Goal: Check status: Check status

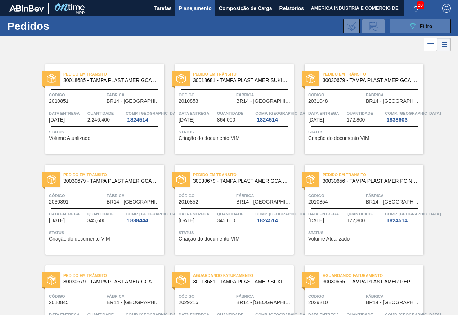
click at [404, 29] on button "089F7B8B-B2A5-4AFE-B5C0-19BA573D28AC Filtro" at bounding box center [419, 26] width 61 height 14
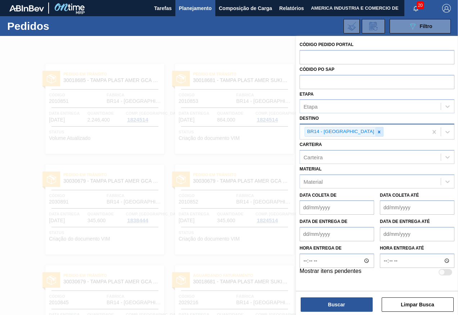
click at [376, 132] on icon at bounding box center [378, 131] width 5 height 5
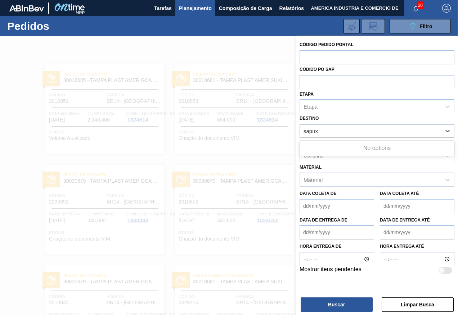
type input "sapu"
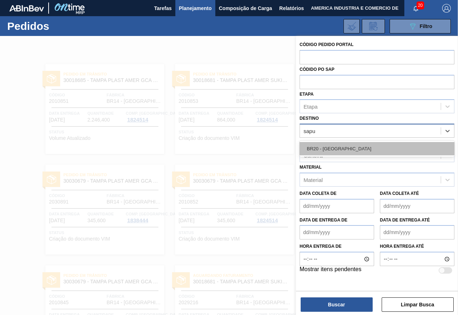
click at [347, 152] on div "BR20 - Sapucaia" at bounding box center [376, 148] width 155 height 13
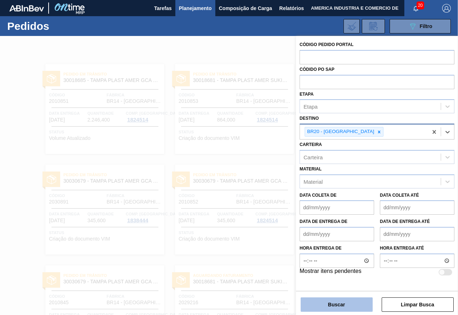
click at [330, 306] on button "Buscar" at bounding box center [336, 304] width 72 height 14
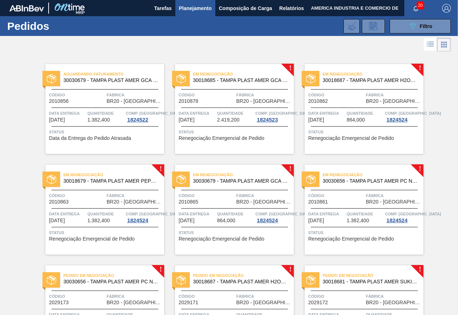
click at [332, 142] on div "Em renegociação 30018687 - TAMPA PLAST AMER H2OH LIMAO S/LINER Código 2010862 F…" at bounding box center [363, 109] width 119 height 90
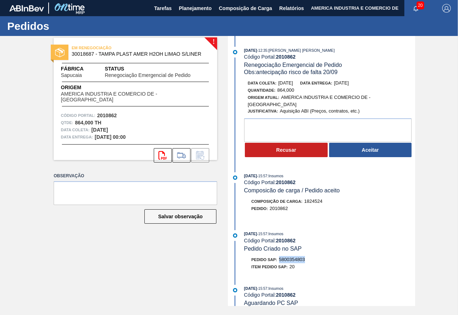
drag, startPoint x: 281, startPoint y: 259, endPoint x: 311, endPoint y: 259, distance: 29.9
click at [311, 259] on div "Pedido SAP: 5800354803" at bounding box center [329, 259] width 171 height 7
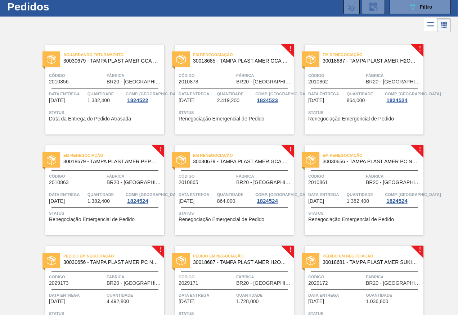
scroll to position [36, 0]
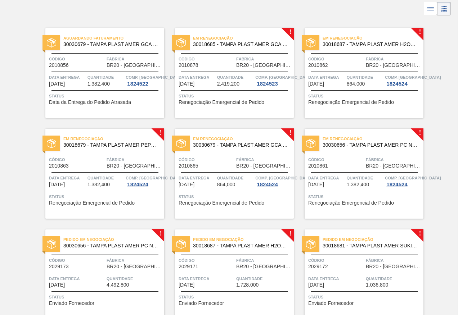
click at [355, 101] on span "Renegociação Emergencial de Pedido" at bounding box center [351, 102] width 86 height 5
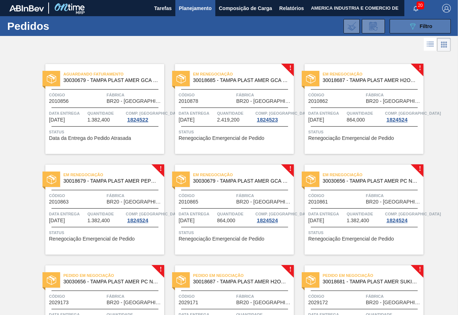
click at [412, 24] on icon "089F7B8B-B2A5-4AFE-B5C0-19BA573D28AC" at bounding box center [412, 26] width 9 height 9
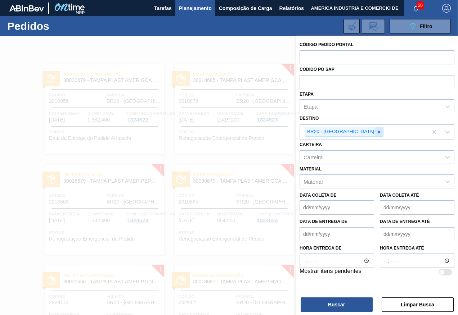
click at [376, 131] on icon at bounding box center [378, 131] width 5 height 5
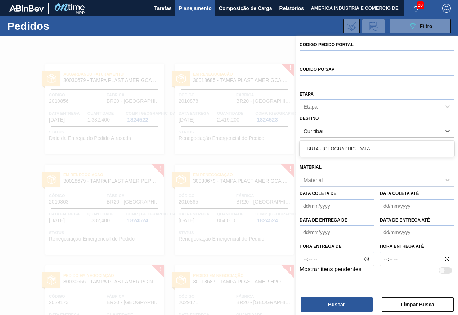
type input "Curitibana"
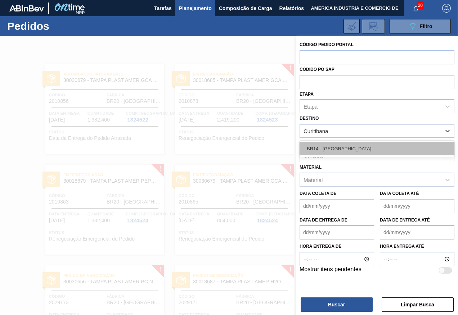
click at [349, 144] on div "BR14 - [GEOGRAPHIC_DATA]" at bounding box center [376, 148] width 155 height 13
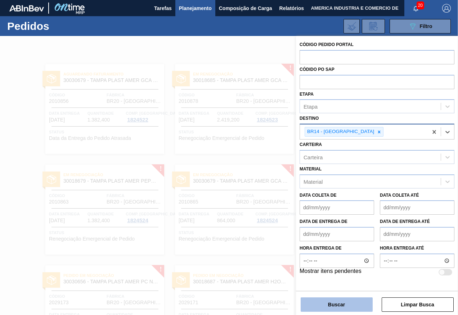
click at [336, 302] on button "Buscar" at bounding box center [336, 304] width 72 height 14
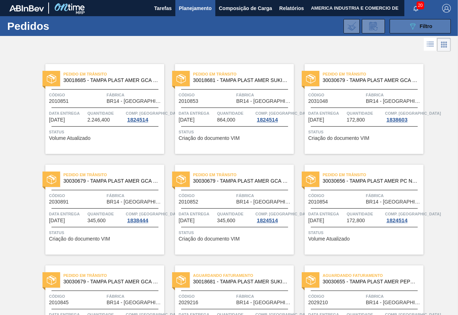
click at [411, 26] on icon "089F7B8B-B2A5-4AFE-B5C0-19BA573D28AC" at bounding box center [412, 26] width 9 height 9
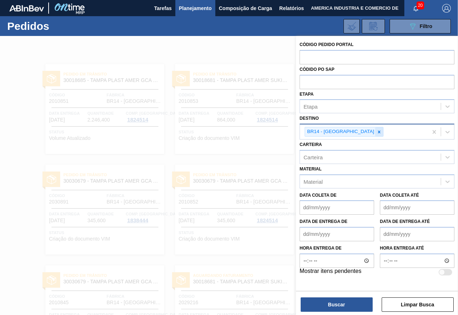
click at [376, 132] on icon at bounding box center [378, 131] width 5 height 5
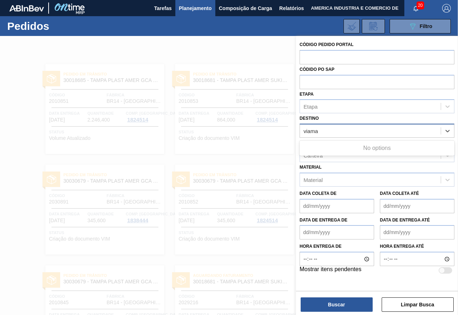
type input "viam"
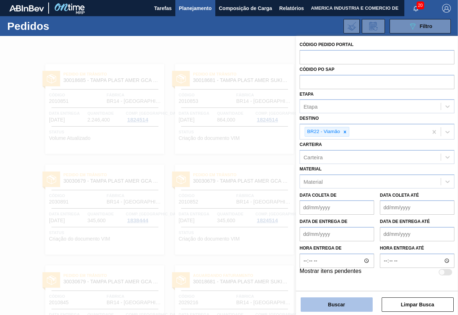
click at [345, 306] on button "Buscar" at bounding box center [336, 304] width 72 height 14
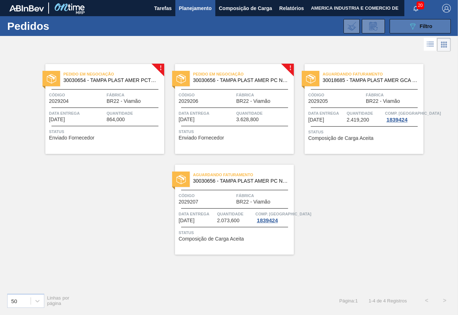
click at [406, 29] on button "089F7B8B-B2A5-4AFE-B5C0-19BA573D28AC Filtro" at bounding box center [419, 26] width 61 height 14
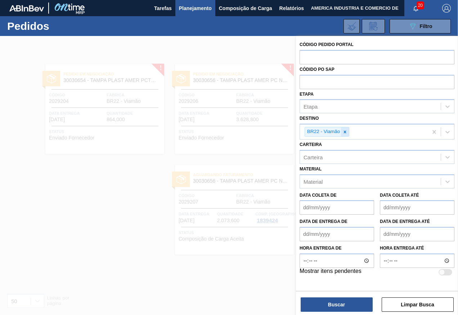
click at [344, 130] on icon at bounding box center [344, 131] width 5 height 5
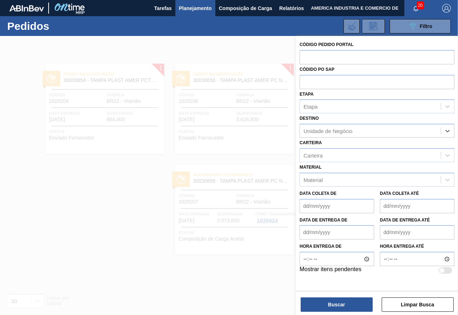
click at [401, 132] on div "Unidade de Negócio" at bounding box center [370, 131] width 141 height 10
type input "curitibana"
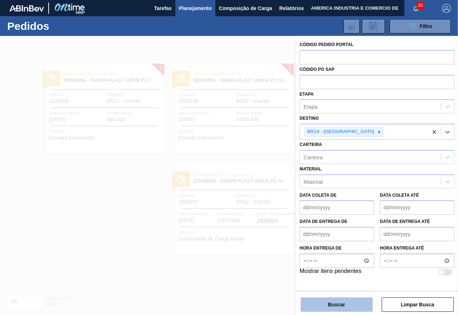
click at [319, 305] on button "Buscar" at bounding box center [336, 304] width 72 height 14
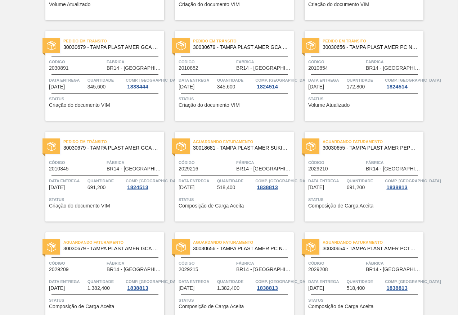
scroll to position [81, 0]
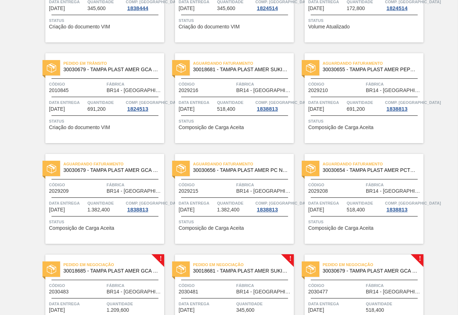
scroll to position [225, 0]
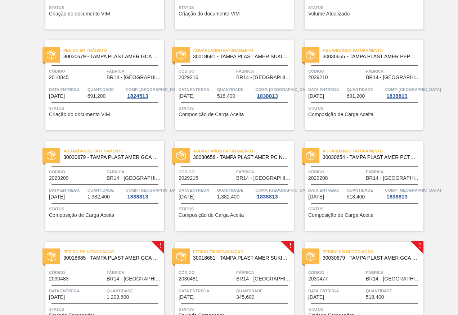
click at [361, 212] on span "Status" at bounding box center [364, 208] width 113 height 7
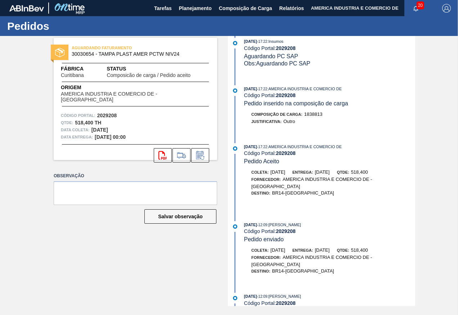
scroll to position [137, 0]
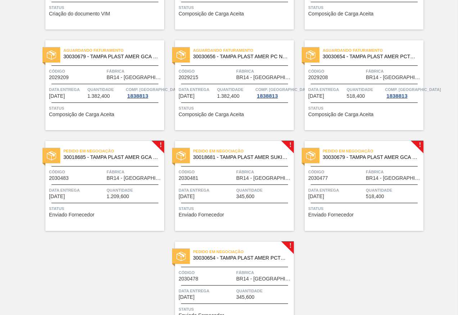
scroll to position [261, 0]
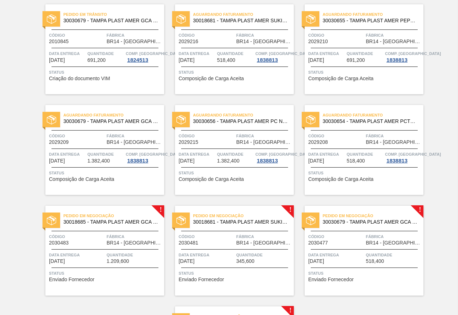
click at [214, 139] on span "Código" at bounding box center [206, 135] width 56 height 7
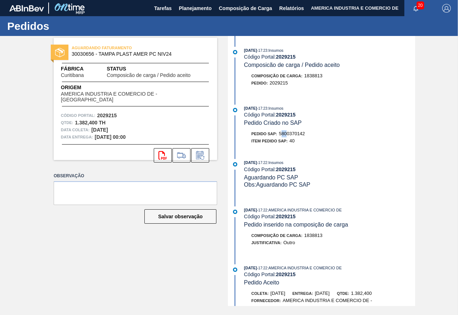
drag, startPoint x: 281, startPoint y: 133, endPoint x: 287, endPoint y: 133, distance: 6.2
click at [287, 133] on span "5800370142" at bounding box center [292, 133] width 26 height 5
drag, startPoint x: 287, startPoint y: 133, endPoint x: 306, endPoint y: 134, distance: 18.4
click at [306, 134] on div "Pedido SAP: 5800370142" at bounding box center [329, 133] width 171 height 7
copy span "5800370142"
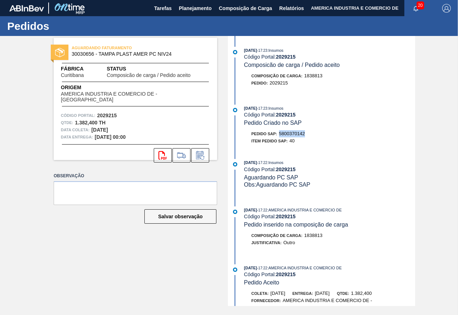
copy span "5800370142"
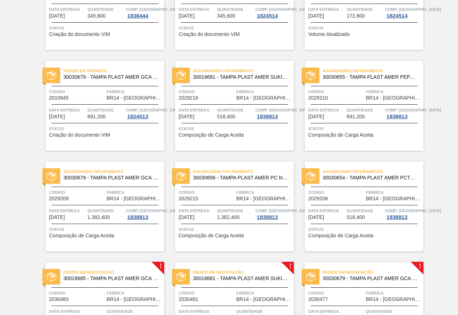
scroll to position [216, 0]
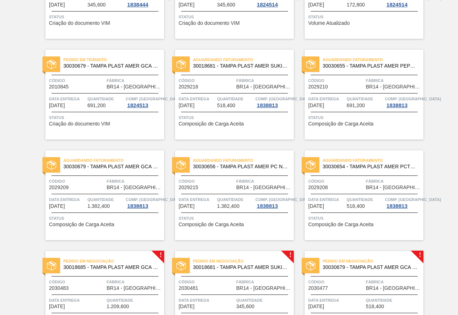
click at [26, 89] on div "Pedido em Trânsito 30018685 - TAMPA PLAST AMER GCA S/LINER Código 2010851 Fábri…" at bounding box center [229, 139] width 458 height 604
click at [224, 246] on div "! Pedido em Negociação 30018681 - TAMPA PLAST AMER SUKITA S/LINER Código 203048…" at bounding box center [228, 290] width 129 height 101
click at [0, 0] on html "Tarefas Planejamento Composição de Carga Relatórios AMERICA INDUSTRIA E COMERCI…" at bounding box center [229, 0] width 458 height 0
click at [13, 127] on div "Pedido em Trânsito 30018685 - TAMPA PLAST AMER GCA S/LINER Código 2010851 Fábri…" at bounding box center [229, 139] width 458 height 604
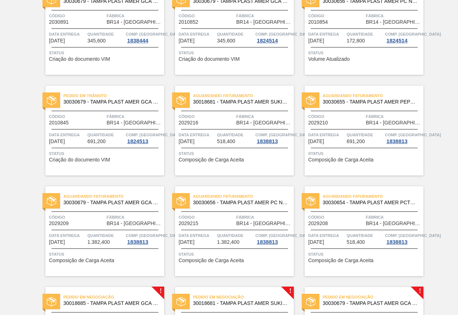
click at [6, 136] on div "Pedido em Trânsito 30018685 - TAMPA PLAST AMER GCA S/LINER Código 2010851 Fábri…" at bounding box center [229, 175] width 458 height 604
click at [32, 163] on div "Pedido em Trânsito 30018685 - TAMPA PLAST AMER GCA S/LINER Código 2010851 Fábri…" at bounding box center [229, 175] width 458 height 604
click at [30, 163] on div "Pedido em Trânsito 30018685 - TAMPA PLAST AMER GCA S/LINER Código 2010851 Fábri…" at bounding box center [229, 175] width 458 height 604
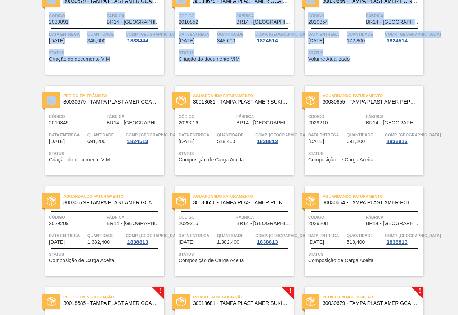
click at [0, 0] on html "Tarefas Planejamento Composição de Carga Relatórios AMERICA INDUSTRIA E COMERCI…" at bounding box center [229, 0] width 458 height 0
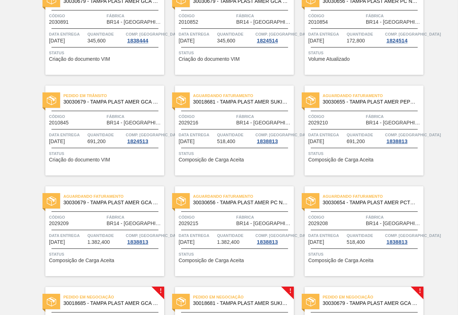
drag, startPoint x: -1, startPoint y: 168, endPoint x: 21, endPoint y: 202, distance: 41.3
click at [21, 202] on div "Pedido em Trânsito 30018685 - TAMPA PLAST AMER GCA S/LINER Código 2010851 Fábri…" at bounding box center [229, 175] width 458 height 604
click at [21, 185] on div "Pedido em Trânsito 30018685 - TAMPA PLAST AMER GCA S/LINER Código 2010851 Fábri…" at bounding box center [229, 175] width 458 height 604
click at [2, 149] on div "Pedido em Trânsito 30018685 - TAMPA PLAST AMER GCA S/LINER Código 2010851 Fábri…" at bounding box center [229, 175] width 458 height 604
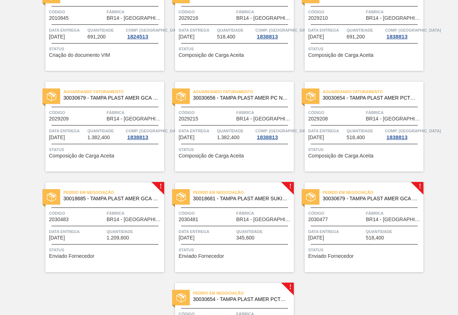
scroll to position [288, 0]
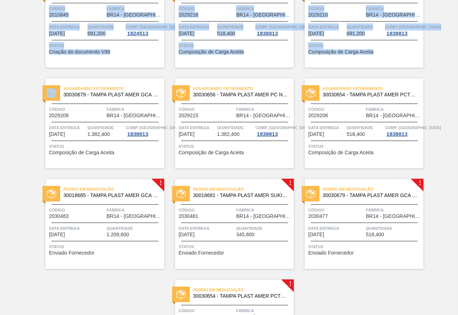
click at [0, 0] on html "Tarefas Planejamento Composição de Carga Relatórios AMERICA INDUSTRIA E COMERCI…" at bounding box center [229, 0] width 458 height 0
drag, startPoint x: -1, startPoint y: 119, endPoint x: 26, endPoint y: 151, distance: 41.8
click at [26, 151] on div "Pedido em Trânsito 30018685 - TAMPA PLAST AMER GCA S/LINER Código 2010851 Fábri…" at bounding box center [229, 67] width 458 height 604
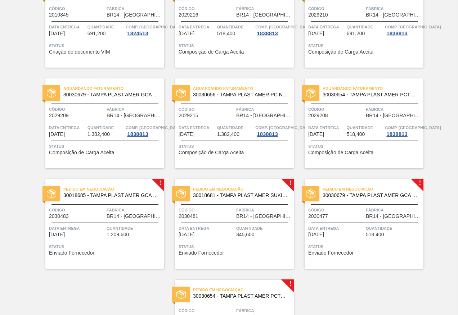
click at [28, 155] on div "Pedido em Trânsito 30018685 - TAMPA PLAST AMER GCA S/LINER Código 2010851 Fábri…" at bounding box center [229, 67] width 458 height 604
click at [0, 0] on html "Tarefas Planejamento Composição de Carga Relatórios AMERICA INDUSTRIA E COMERCI…" at bounding box center [229, 0] width 458 height 0
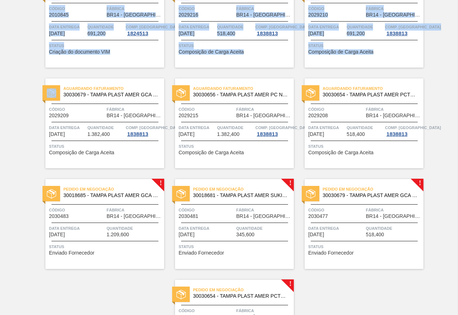
drag, startPoint x: 0, startPoint y: 113, endPoint x: 32, endPoint y: 138, distance: 40.5
click at [32, 138] on div "Pedido em Trânsito 30018685 - TAMPA PLAST AMER GCA S/LINER Código 2010851 Fábri…" at bounding box center [229, 67] width 458 height 604
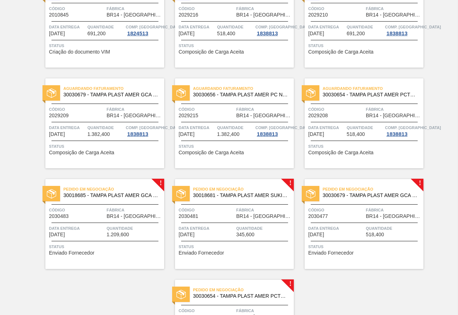
click at [28, 135] on div "Pedido em Trânsito 30018685 - TAMPA PLAST AMER GCA S/LINER Código 2010851 Fábri…" at bounding box center [229, 67] width 458 height 604
click at [17, 174] on div "Pedido em Trânsito 30018685 - TAMPA PLAST AMER GCA S/LINER Código 2010851 Fábri…" at bounding box center [229, 67] width 458 height 604
click at [98, 291] on div "Pedido em Trânsito 30018685 - TAMPA PLAST AMER GCA S/LINER Código 2010851 Fábri…" at bounding box center [229, 67] width 458 height 604
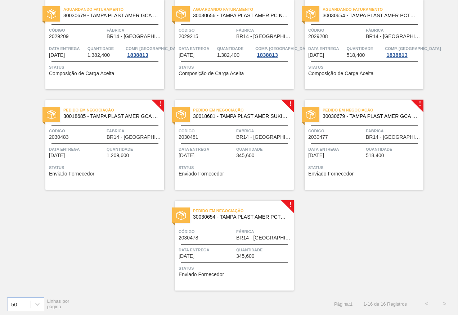
scroll to position [369, 0]
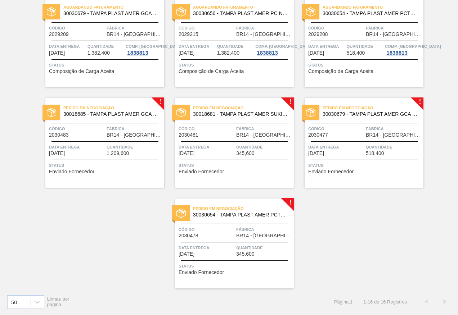
click at [227, 299] on div "50 Linhas por página Página : 1 1 - 16 de 16 Registros < >" at bounding box center [229, 301] width 458 height 27
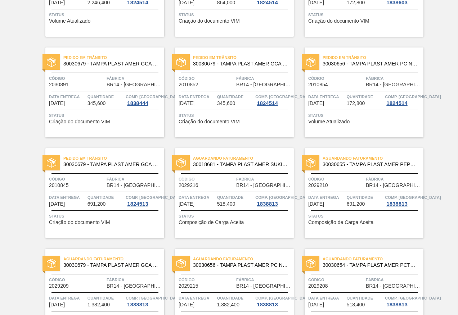
scroll to position [0, 0]
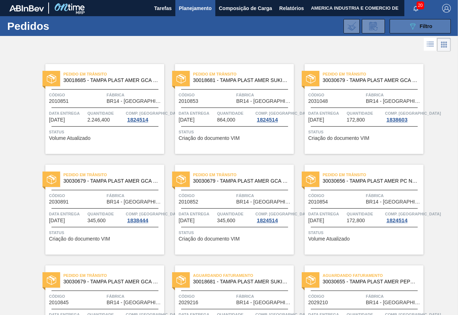
click at [395, 26] on button "089F7B8B-B2A5-4AFE-B5C0-19BA573D28AC Filtro" at bounding box center [419, 26] width 61 height 14
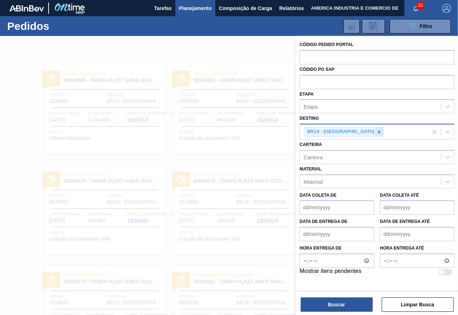
click at [376, 134] on icon at bounding box center [378, 131] width 5 height 5
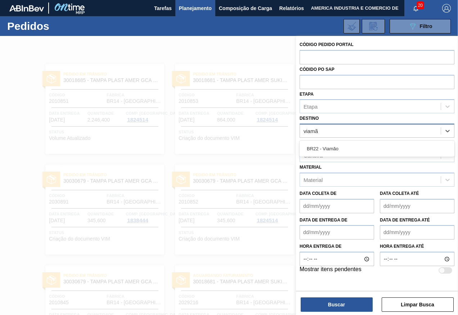
type input "viamão"
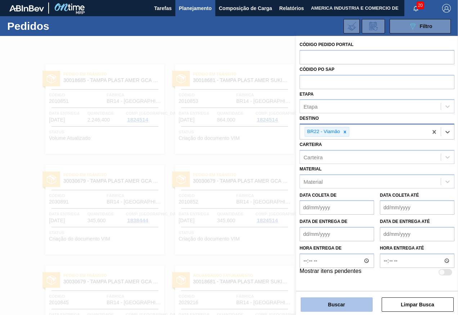
click at [328, 305] on button "Buscar" at bounding box center [336, 304] width 72 height 14
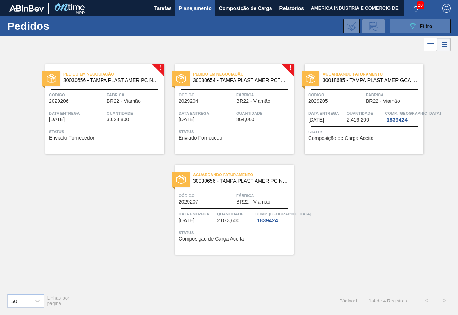
click at [420, 25] on span "Filtro" at bounding box center [425, 26] width 13 height 6
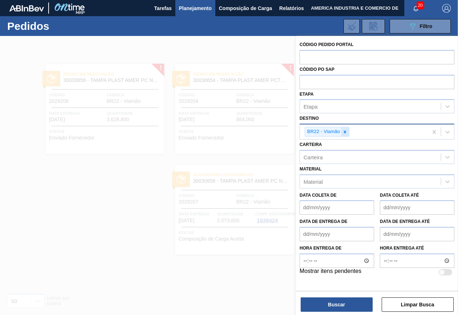
click at [346, 131] on icon at bounding box center [344, 131] width 5 height 5
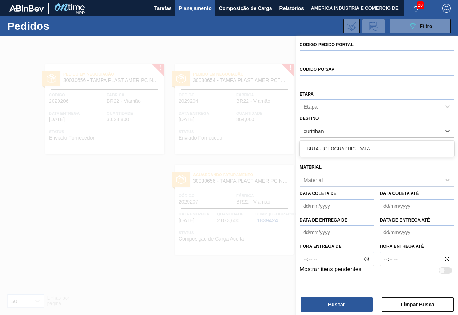
type input "curitibana"
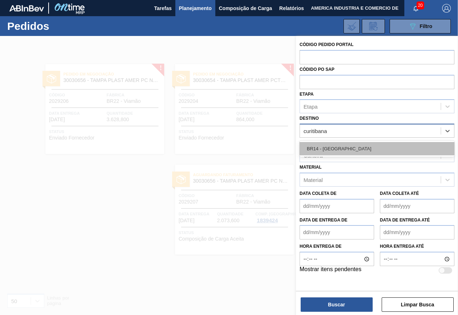
click at [337, 146] on div "BR14 - Curitibana" at bounding box center [376, 148] width 155 height 13
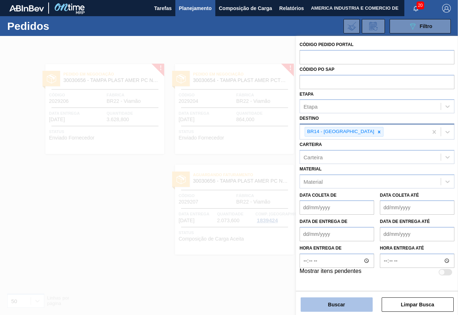
click at [340, 309] on button "Buscar" at bounding box center [336, 304] width 72 height 14
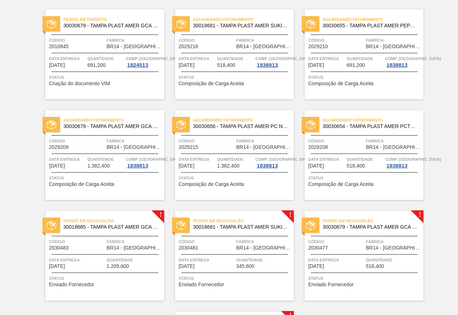
scroll to position [288, 0]
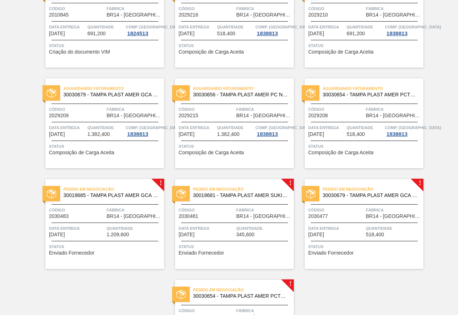
click at [384, 152] on div "Status Composição de Carga Aceita" at bounding box center [364, 149] width 113 height 12
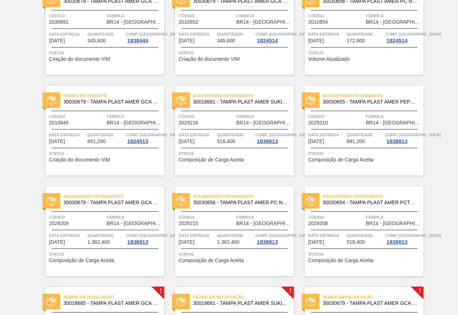
scroll to position [216, 0]
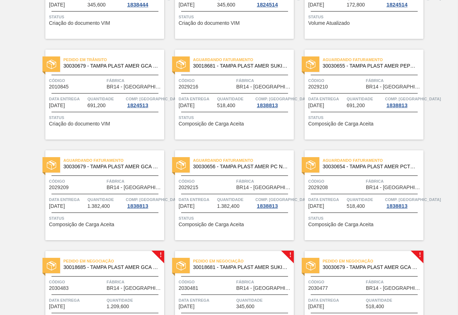
click at [358, 187] on div "Código 2029208" at bounding box center [336, 184] width 56 height 13
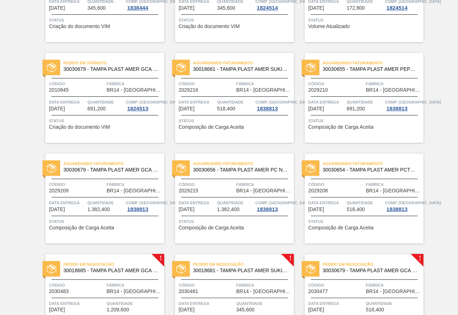
scroll to position [216, 0]
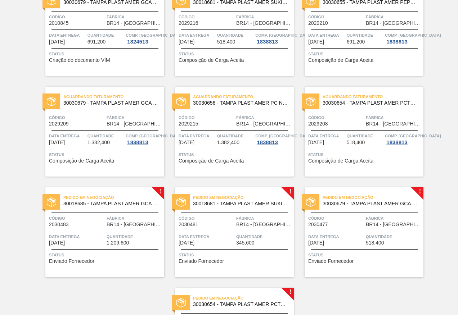
scroll to position [324, 0]
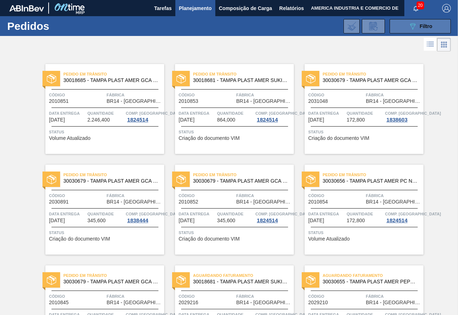
click at [414, 22] on icon "089F7B8B-B2A5-4AFE-B5C0-19BA573D28AC" at bounding box center [412, 26] width 9 height 9
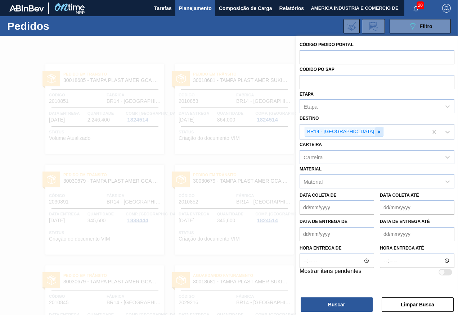
click at [376, 131] on icon at bounding box center [378, 131] width 5 height 5
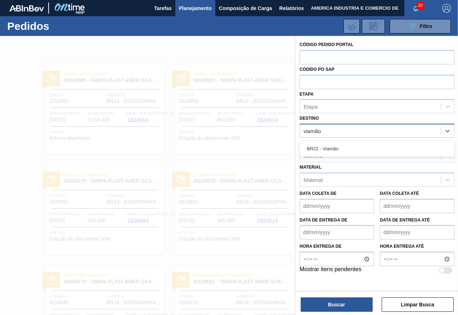
type input "viamão"
click at [373, 140] on div "Carteira Carteira" at bounding box center [376, 150] width 155 height 24
click at [367, 133] on div "Unidade de Negócio" at bounding box center [370, 131] width 141 height 10
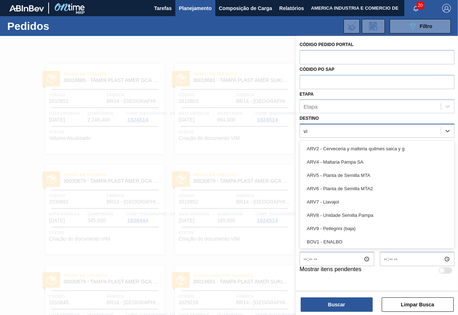
type input "via"
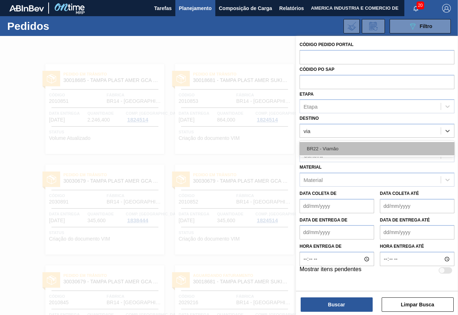
click at [345, 145] on div "BR22 - Viamão" at bounding box center [376, 148] width 155 height 13
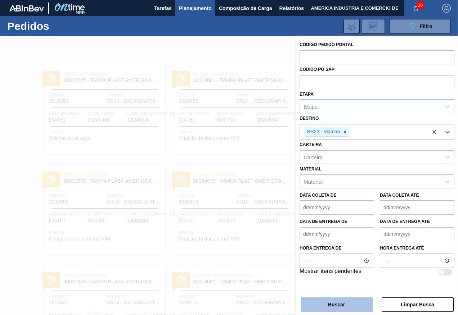
click at [326, 305] on button "Buscar" at bounding box center [336, 304] width 72 height 14
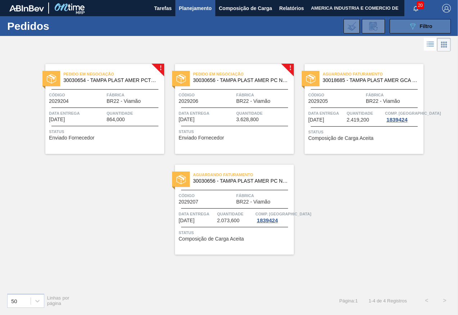
click at [407, 29] on button "089F7B8B-B2A5-4AFE-B5C0-19BA573D28AC Filtro" at bounding box center [419, 26] width 61 height 14
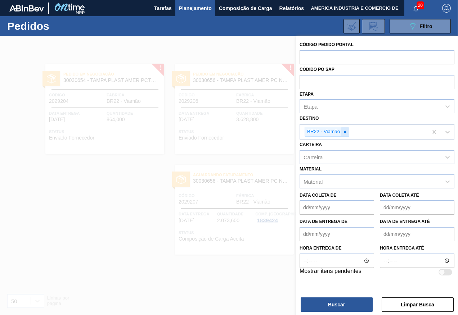
click at [344, 131] on icon at bounding box center [344, 132] width 3 height 3
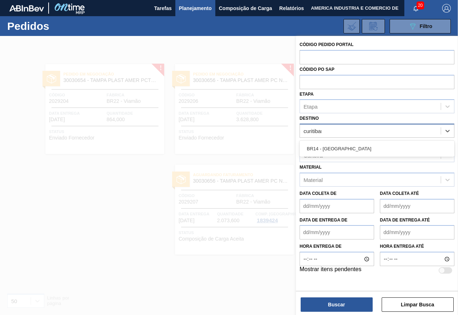
type input "curitibana"
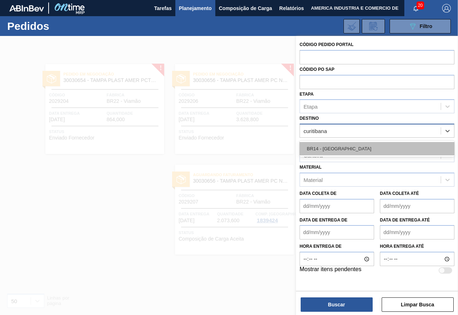
click at [350, 145] on div "BR14 - [GEOGRAPHIC_DATA]" at bounding box center [376, 148] width 155 height 13
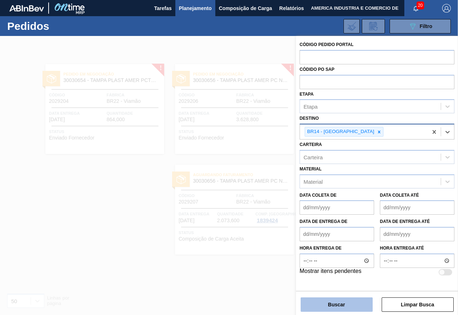
click at [344, 301] on button "Buscar" at bounding box center [336, 304] width 72 height 14
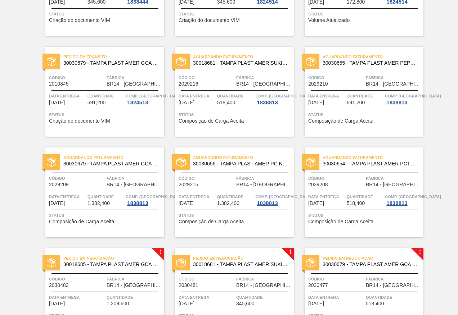
scroll to position [153, 0]
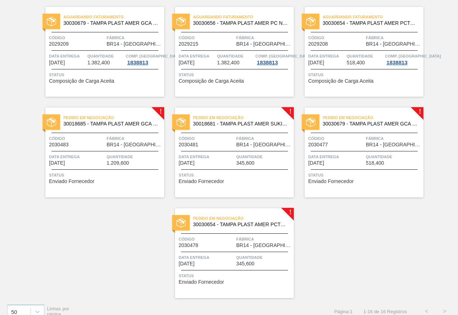
scroll to position [360, 0]
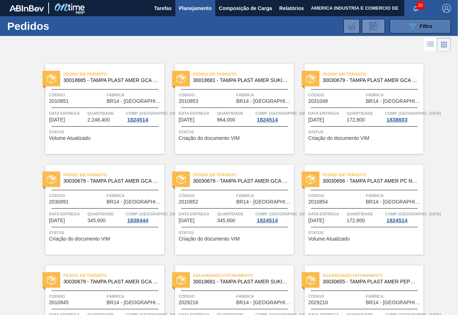
click at [405, 29] on button "089F7B8B-B2A5-4AFE-B5C0-19BA573D28AC Filtro" at bounding box center [419, 26] width 61 height 14
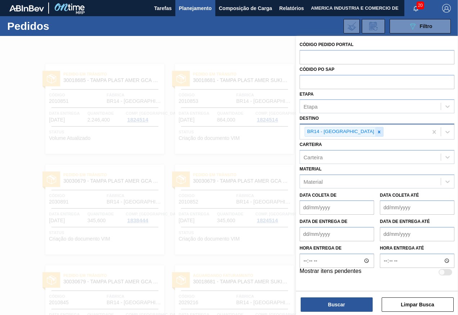
click at [375, 129] on div at bounding box center [379, 131] width 8 height 9
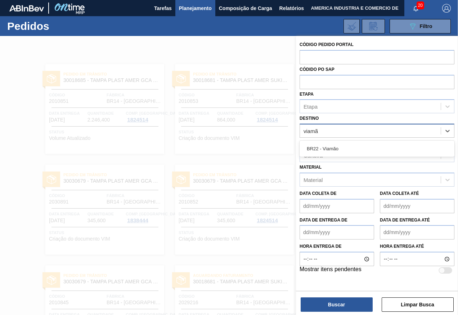
type input "viamão"
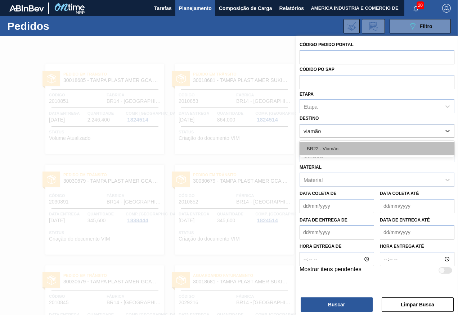
click at [356, 144] on div "BR22 - Viamão" at bounding box center [376, 148] width 155 height 13
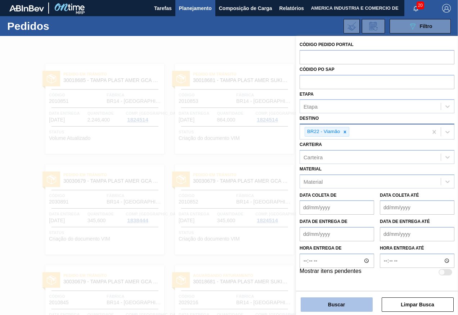
click at [339, 302] on button "Buscar" at bounding box center [336, 304] width 72 height 14
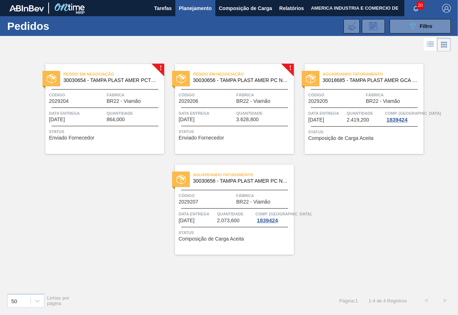
click at [374, 144] on div "Aguardando Faturamento 30018685 - TAMPA PLAST AMER GCA S/LINER Código 2029205 F…" at bounding box center [363, 109] width 119 height 90
click at [228, 144] on div "Pedido em Negociação 30030654 - TAMPA PLAST AMER PCTW NIV24 Código 2029204 Fábr…" at bounding box center [234, 109] width 119 height 90
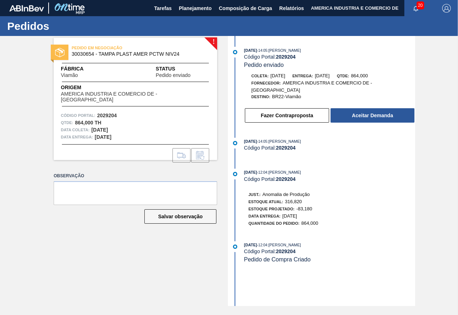
click at [291, 275] on div "[DATE] 14:05 : [PERSON_NAME] Código Portal: 2029204 Pedido enviado Coleta: [DAT…" at bounding box center [321, 171] width 185 height 270
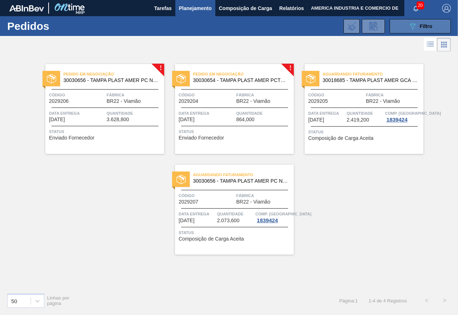
click at [407, 25] on button "089F7B8B-B2A5-4AFE-B5C0-19BA573D28AC Filtro" at bounding box center [419, 26] width 61 height 14
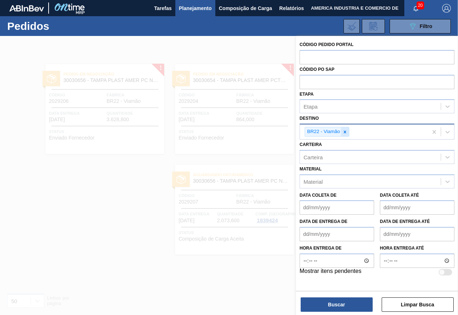
click at [347, 131] on icon at bounding box center [344, 131] width 5 height 5
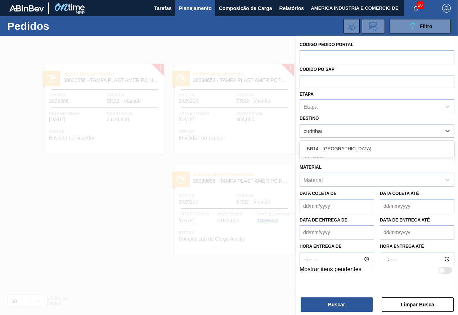
type input "curitibana"
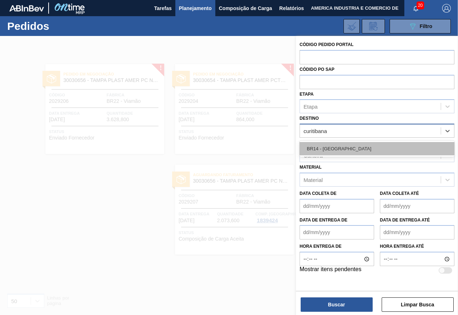
click at [357, 146] on div "BR14 - [GEOGRAPHIC_DATA]" at bounding box center [376, 148] width 155 height 13
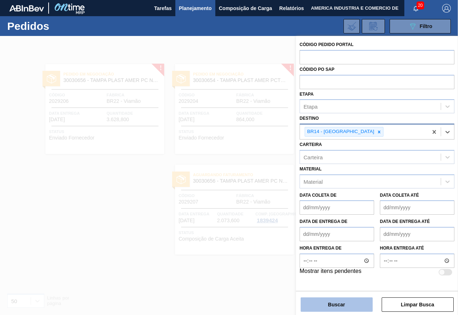
click at [329, 309] on button "Buscar" at bounding box center [336, 304] width 72 height 14
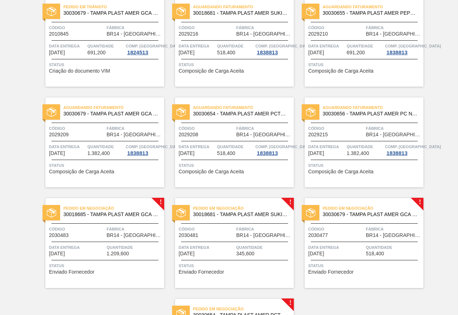
scroll to position [252, 0]
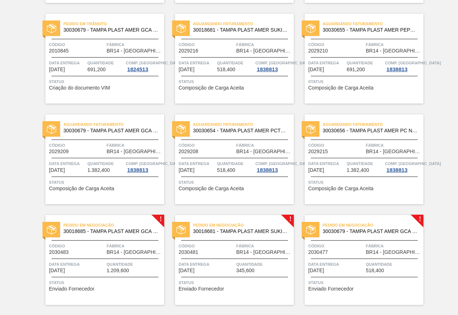
click at [333, 168] on div "Data entrega [DATE]" at bounding box center [326, 166] width 37 height 13
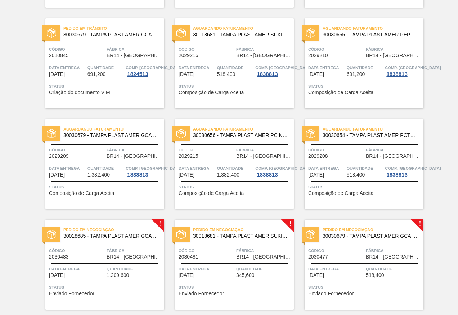
scroll to position [288, 0]
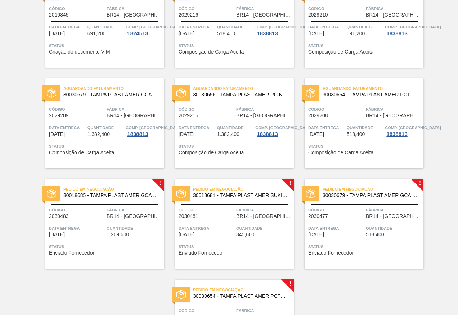
click at [232, 153] on span "Composição de Carga Aceita" at bounding box center [210, 152] width 65 height 5
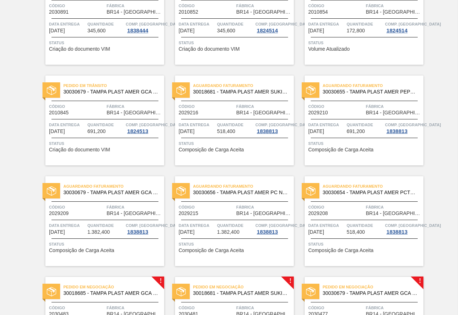
scroll to position [252, 0]
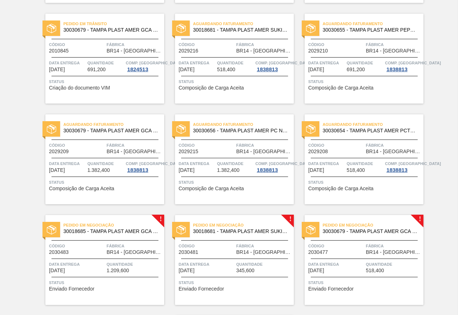
click at [78, 179] on span "Status" at bounding box center [105, 182] width 113 height 7
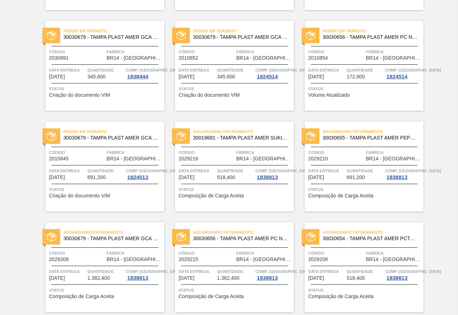
scroll to position [252, 0]
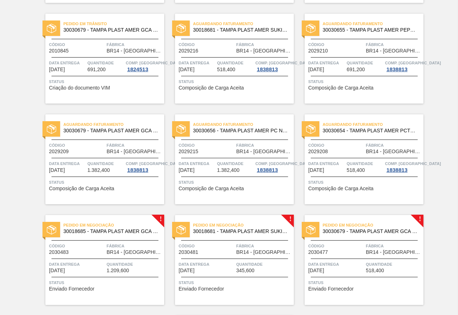
click at [343, 68] on div "Data entrega [DATE]" at bounding box center [326, 65] width 37 height 13
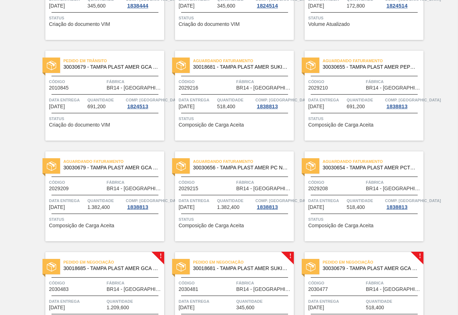
scroll to position [216, 0]
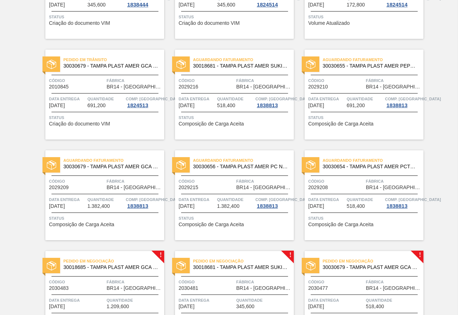
click at [109, 130] on div "Pedido em Trânsito 30030679 - TAMPA PLAST AMER GCA ZERO NIV24 Código 2010845 Fá…" at bounding box center [104, 95] width 119 height 90
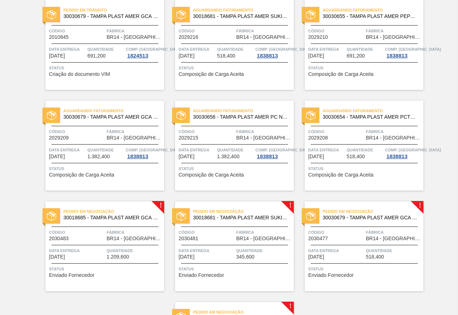
scroll to position [252, 0]
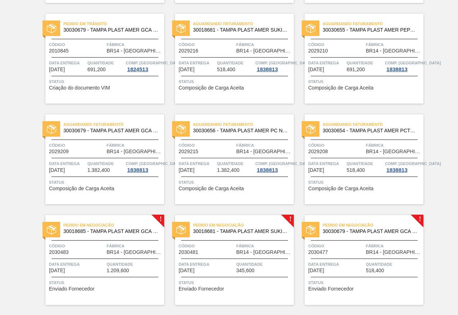
click at [358, 91] on div "Aguardando Faturamento 30030655 - TAMPA PLAST AMER PEPSI ZERO NIV24 Código 2029…" at bounding box center [363, 59] width 119 height 90
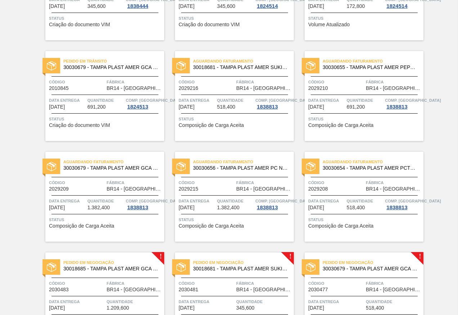
scroll to position [216, 0]
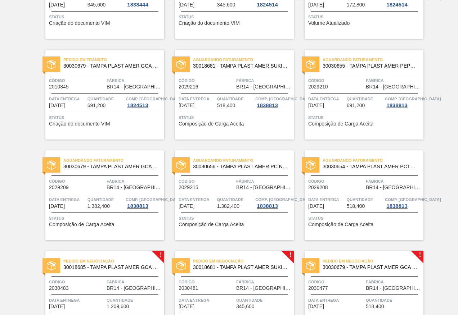
click at [355, 106] on span "691,200" at bounding box center [355, 105] width 18 height 5
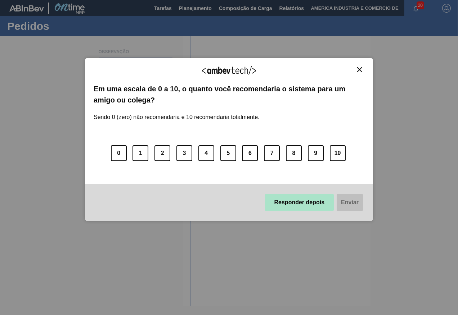
click at [294, 200] on button "Responder depois" at bounding box center [299, 202] width 69 height 17
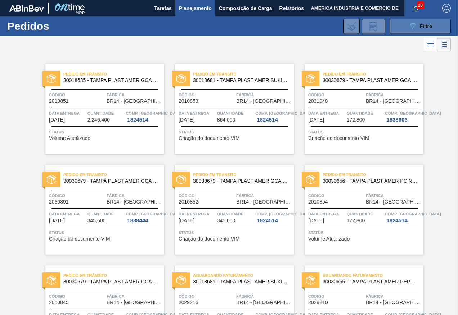
click at [419, 27] on span "Filtro" at bounding box center [425, 26] width 13 height 6
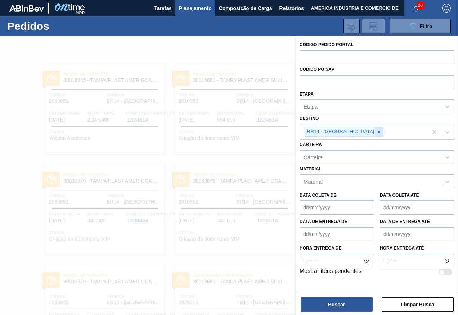
click at [376, 132] on icon at bounding box center [378, 131] width 5 height 5
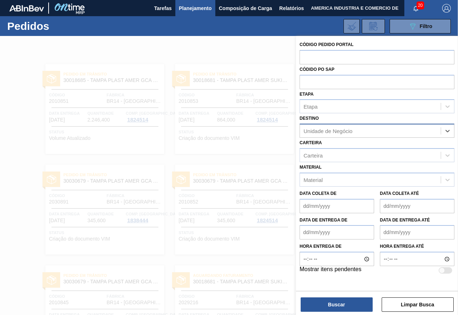
click at [327, 132] on div "Unidade de Negócio" at bounding box center [327, 131] width 49 height 6
type input "viam"
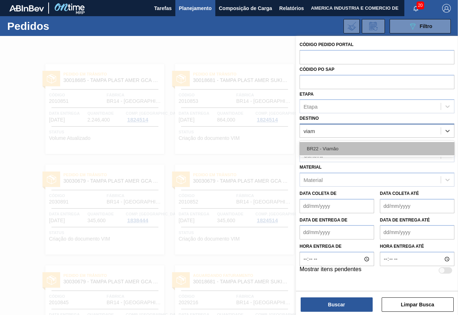
click at [406, 149] on div "BR22 - Viamão" at bounding box center [376, 148] width 155 height 13
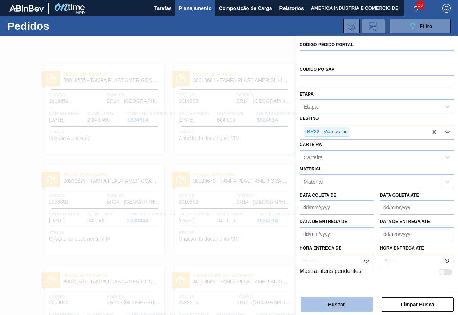
click at [341, 304] on button "Buscar" at bounding box center [336, 304] width 72 height 14
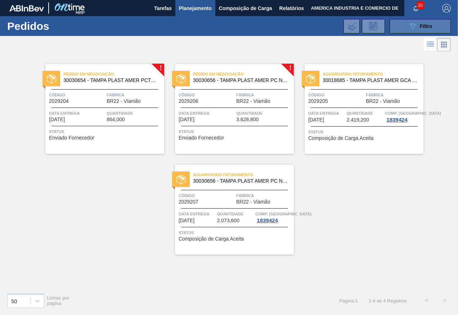
click at [401, 30] on button "089F7B8B-B2A5-4AFE-B5C0-19BA573D28AC Filtro" at bounding box center [419, 26] width 61 height 14
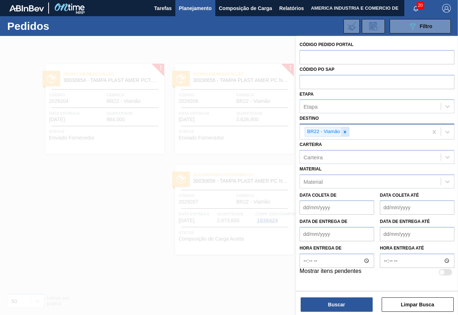
click at [347, 132] on icon at bounding box center [344, 131] width 5 height 5
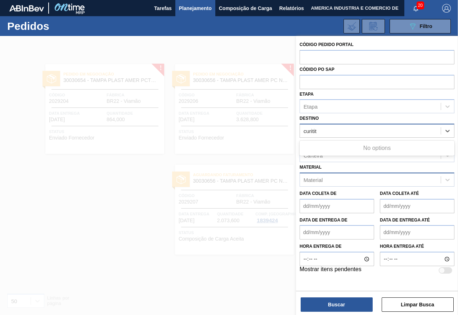
type input "curiti"
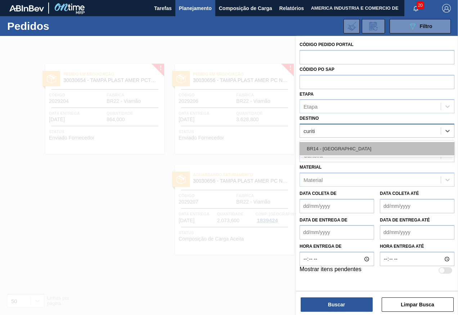
click at [359, 148] on div "BR14 - [GEOGRAPHIC_DATA]" at bounding box center [376, 148] width 155 height 13
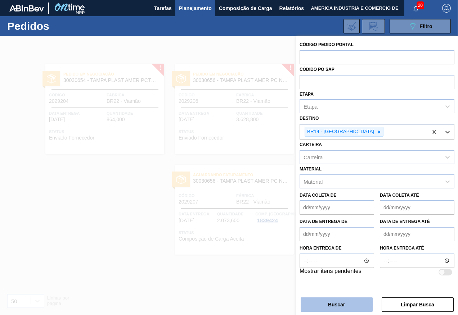
click at [324, 304] on button "Buscar" at bounding box center [336, 304] width 72 height 14
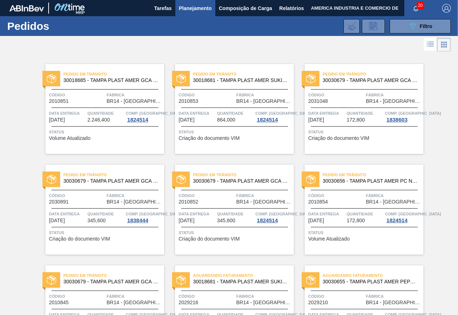
click at [404, 22] on button "089F7B8B-B2A5-4AFE-B5C0-19BA573D28AC Filtro" at bounding box center [419, 26] width 61 height 14
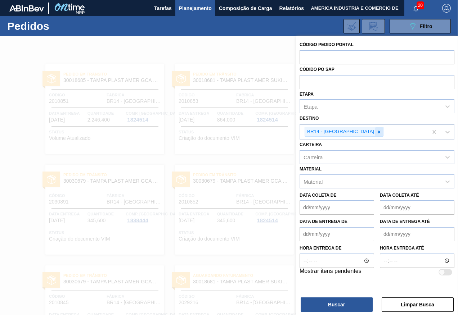
click at [378, 131] on icon at bounding box center [379, 132] width 3 height 3
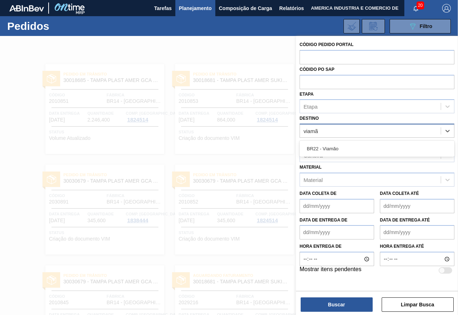
type input "viamão"
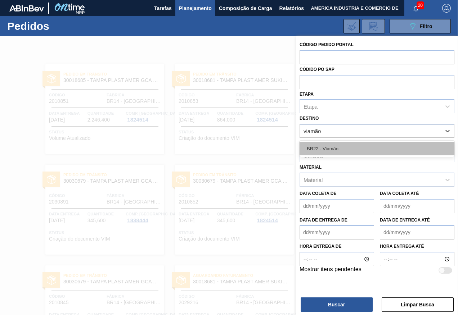
click at [344, 151] on div "BR22 - Viamão" at bounding box center [376, 148] width 155 height 13
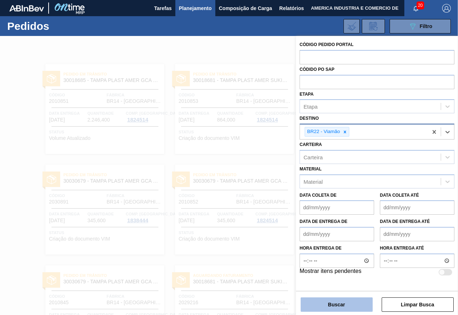
click at [337, 304] on button "Buscar" at bounding box center [336, 304] width 72 height 14
